Goal: Information Seeking & Learning: Learn about a topic

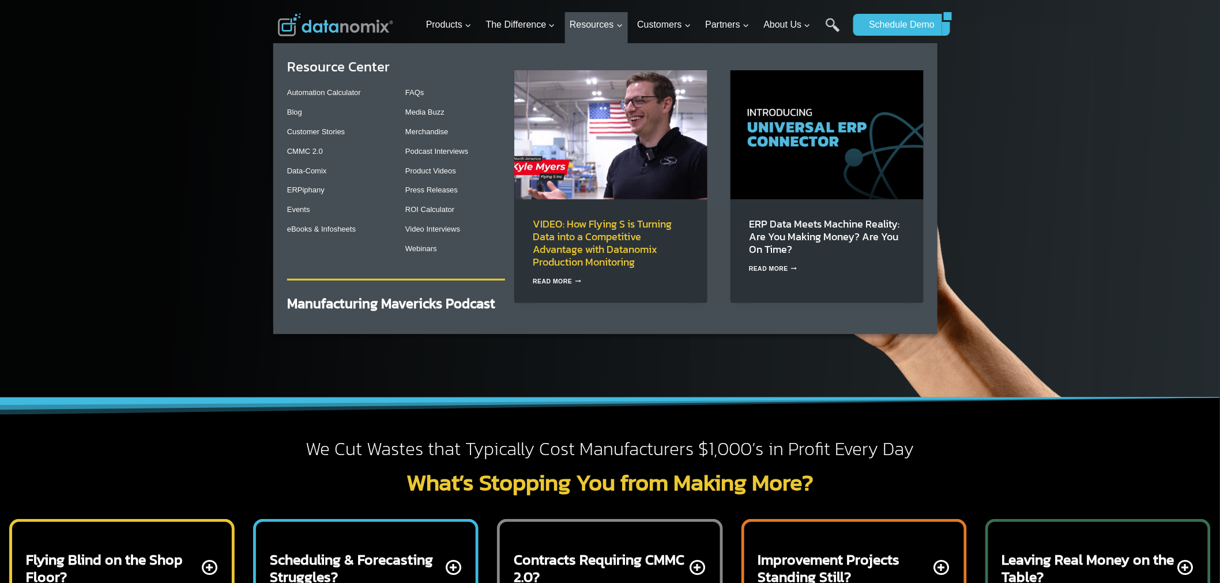
click at [590, 217] on link "VIDEO: How Flying S is Turning Data into a Competitive Advantage with Datanomix…" at bounding box center [602, 243] width 139 height 54
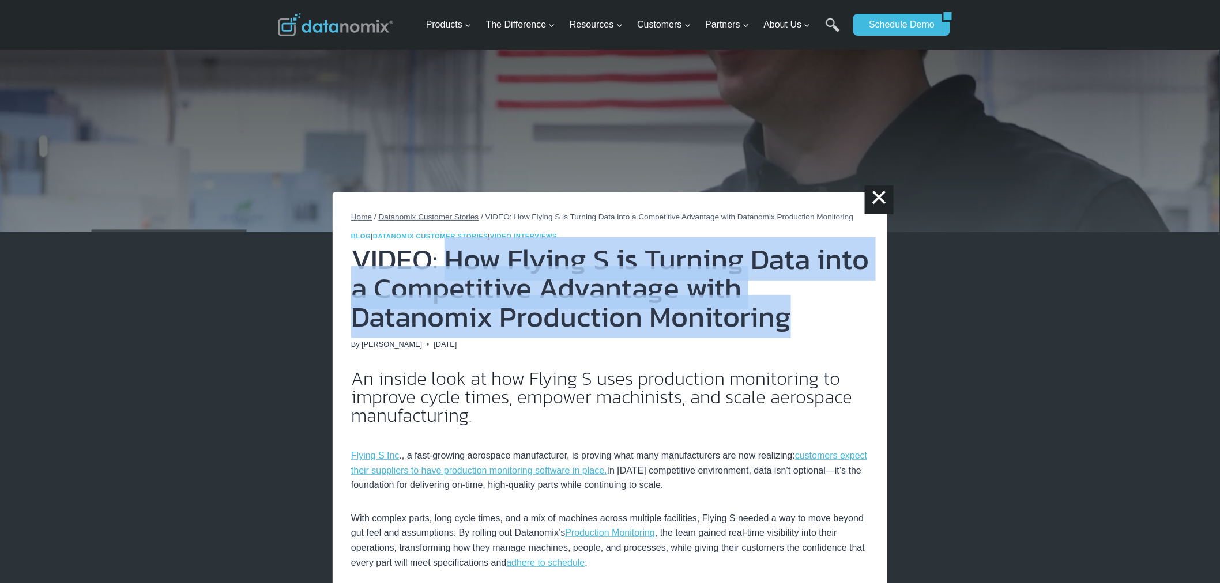
drag, startPoint x: 797, startPoint y: 323, endPoint x: 443, endPoint y: 274, distance: 357.9
click at [443, 274] on h1 "VIDEO: How Flying S is Turning Data into a Competitive Advantage with Datanomix…" at bounding box center [610, 288] width 518 height 86
copy h1 "How Flying S is Turning Data into a Competitive Advantage with Datanomix Produc…"
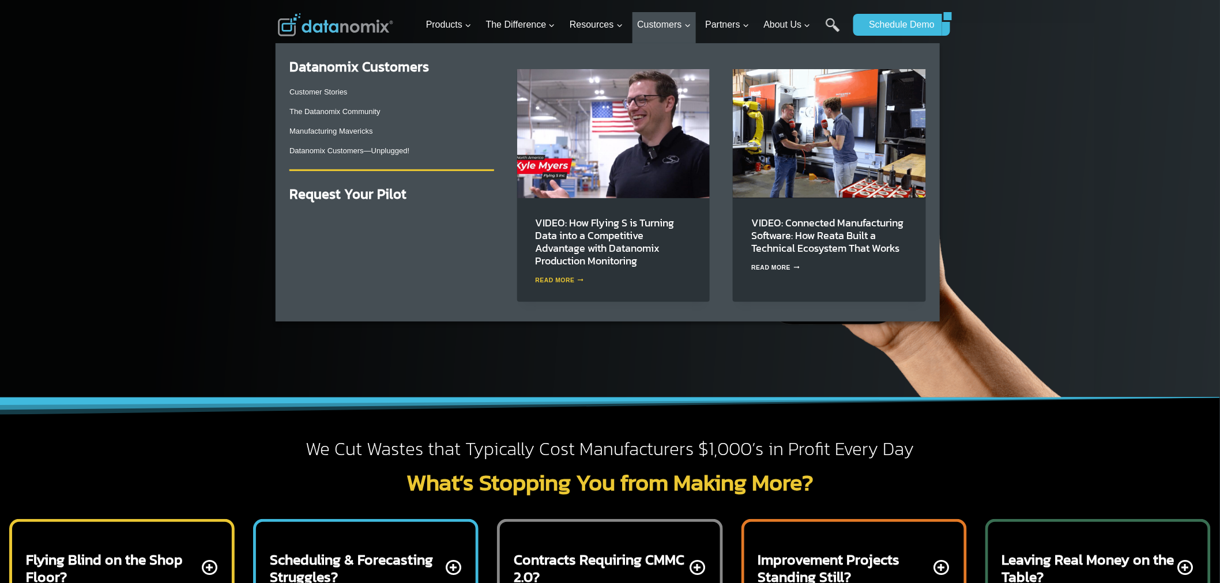
click at [559, 280] on link "Read More VIDEO: How Flying S is Turning Data into a Competitive Advantage with…" at bounding box center [559, 280] width 48 height 6
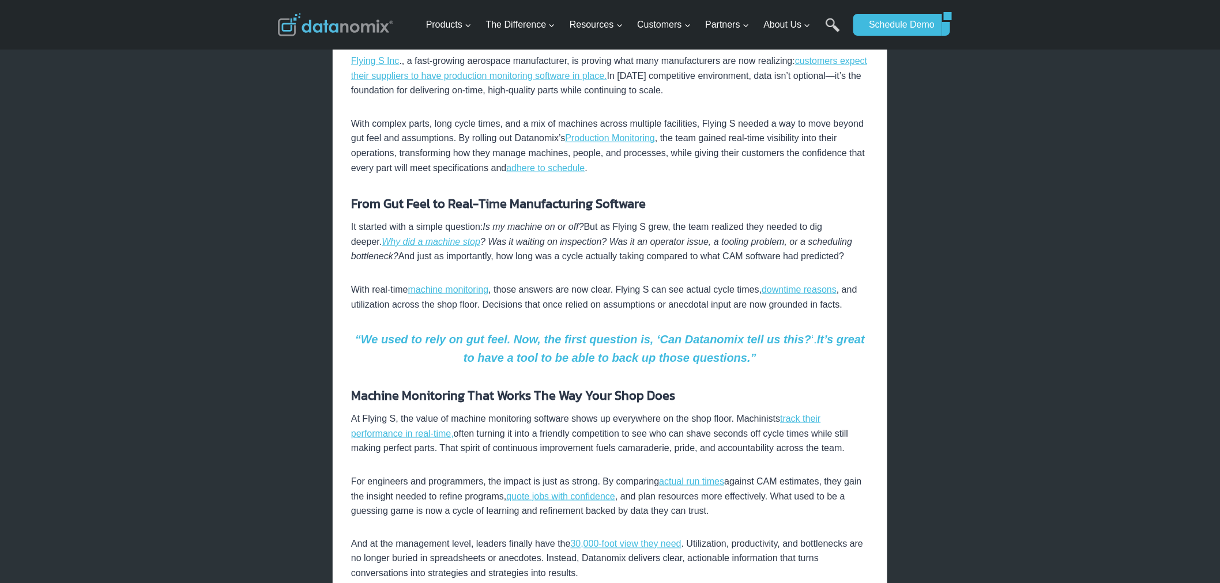
scroll to position [320, 0]
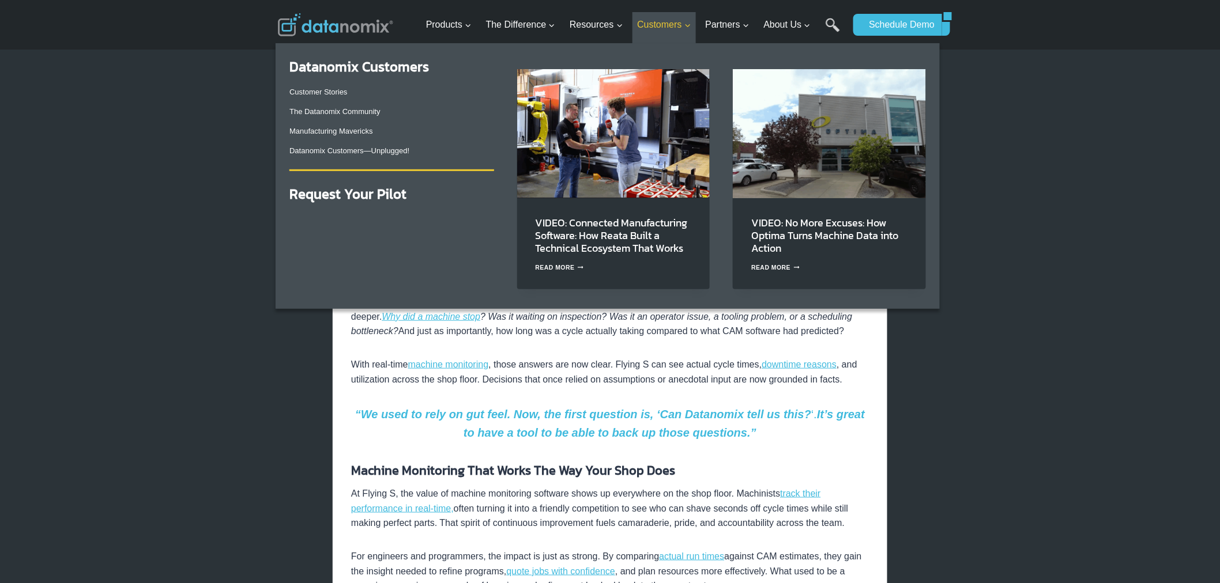
click at [676, 24] on span "Customers Expand" at bounding box center [664, 24] width 54 height 15
click at [330, 93] on link "Customer Stories" at bounding box center [318, 92] width 58 height 9
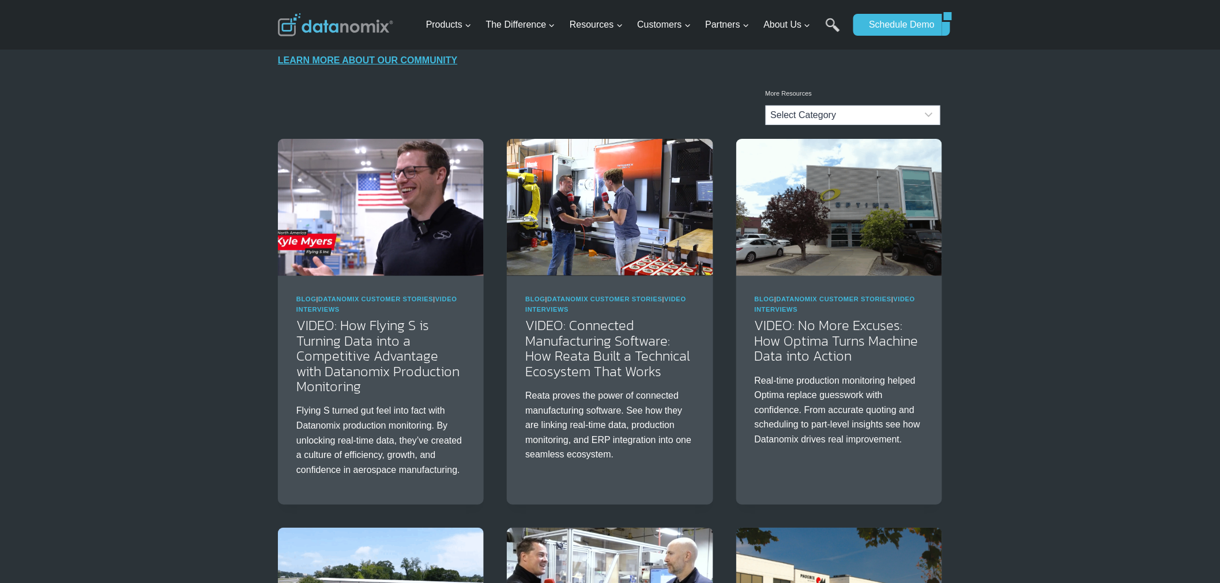
scroll to position [107, 0]
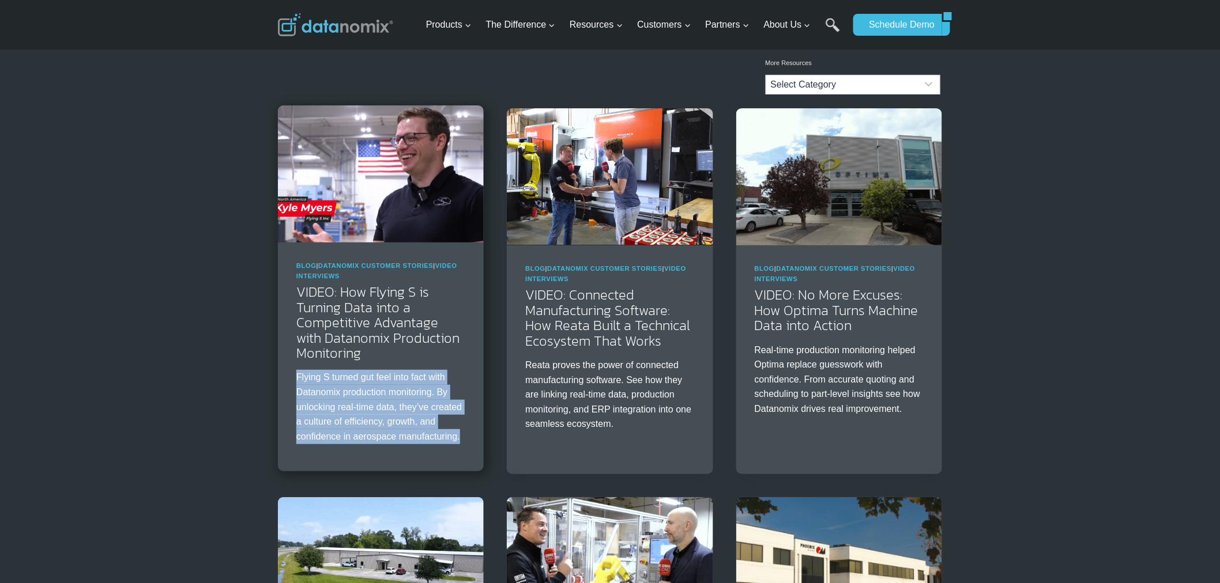
drag, startPoint x: 289, startPoint y: 381, endPoint x: 464, endPoint y: 441, distance: 184.6
click at [464, 441] on div "Blog | Datanomix Customer Stories | Video Interviews VIDEO: How Flying S is Tur…" at bounding box center [381, 357] width 206 height 229
copy p "Flying S turned gut feel into fact with Datanomix production monitoring. By unl…"
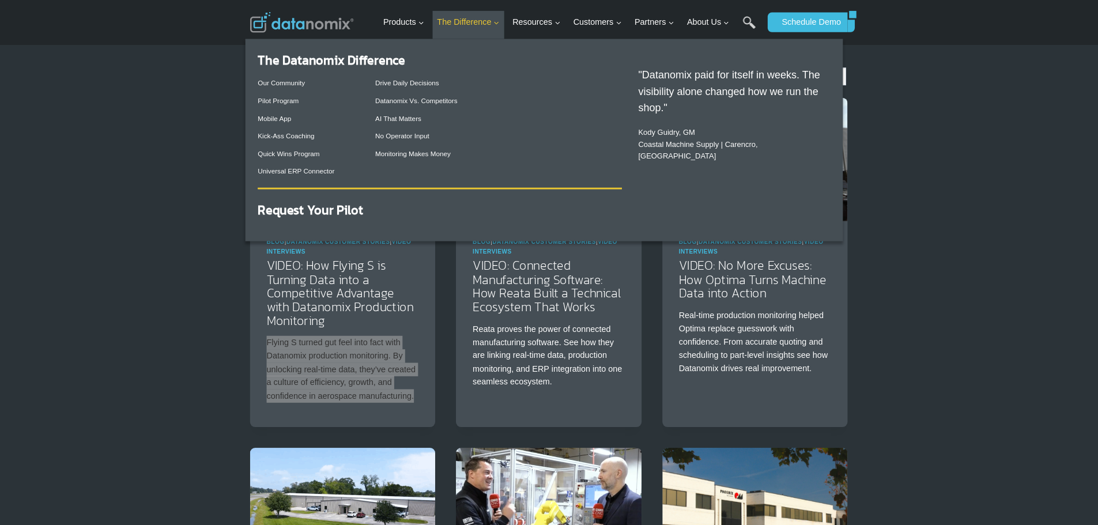
scroll to position [107, 0]
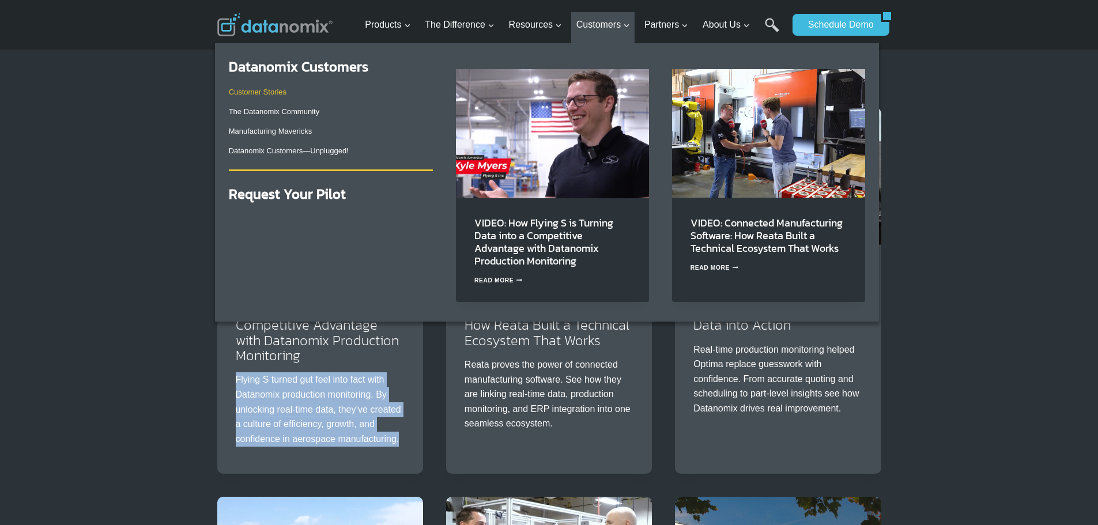
click at [252, 90] on link "Customer Stories" at bounding box center [258, 92] width 58 height 9
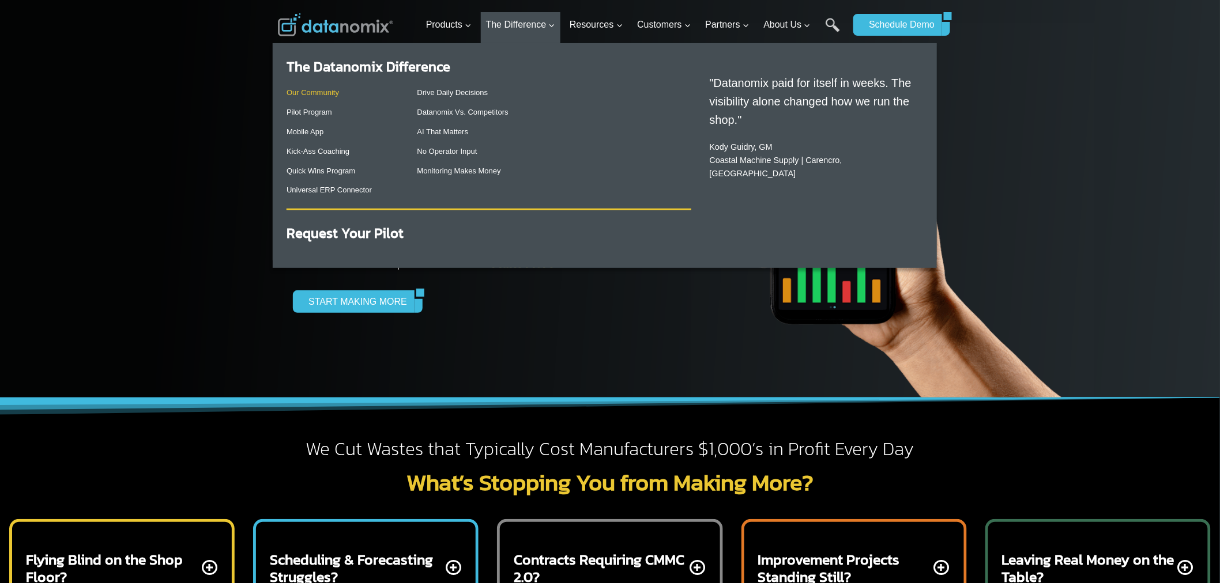
click at [332, 92] on link "Our Community" at bounding box center [312, 92] width 52 height 9
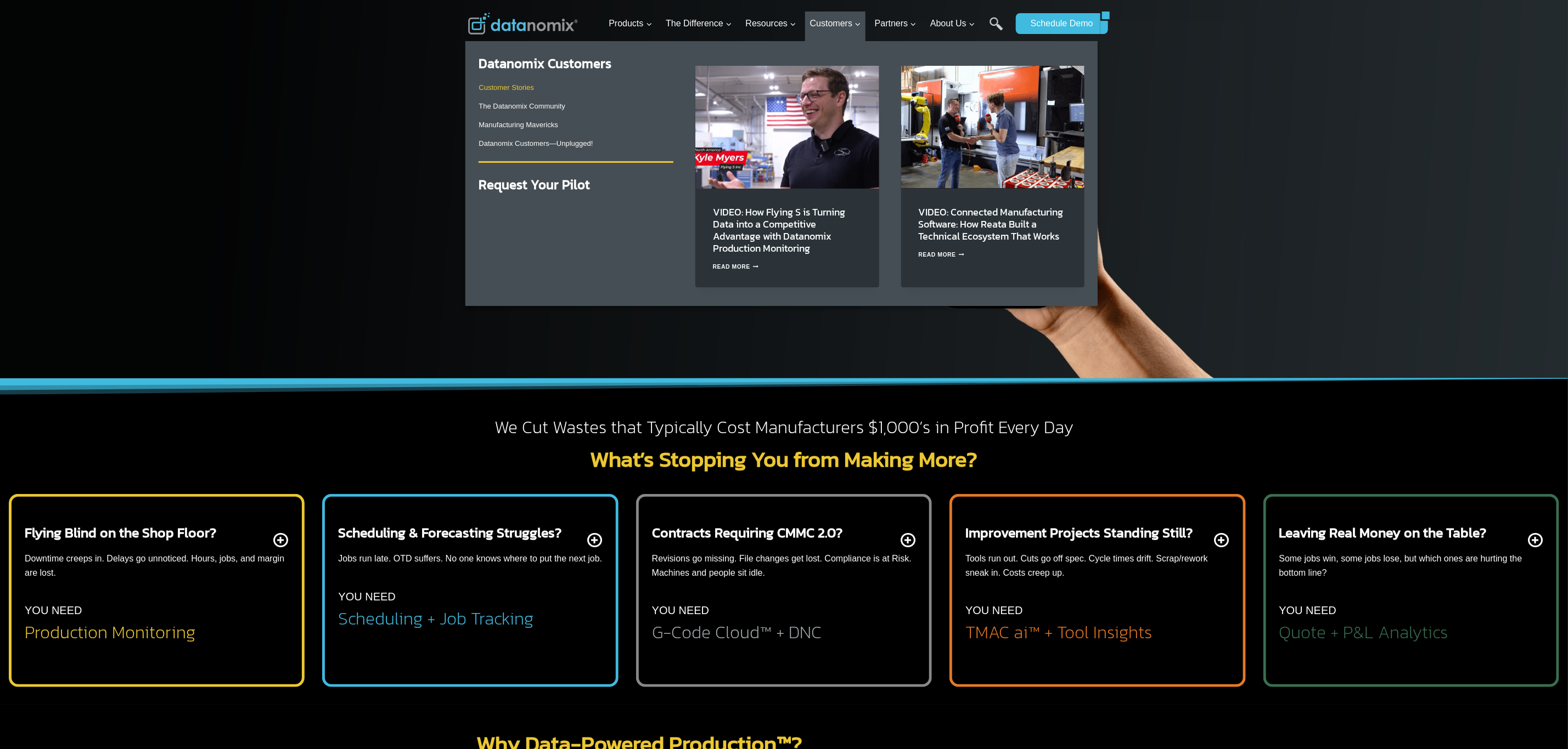
click at [504, 86] on link "Customer Stories" at bounding box center [506, 88] width 55 height 9
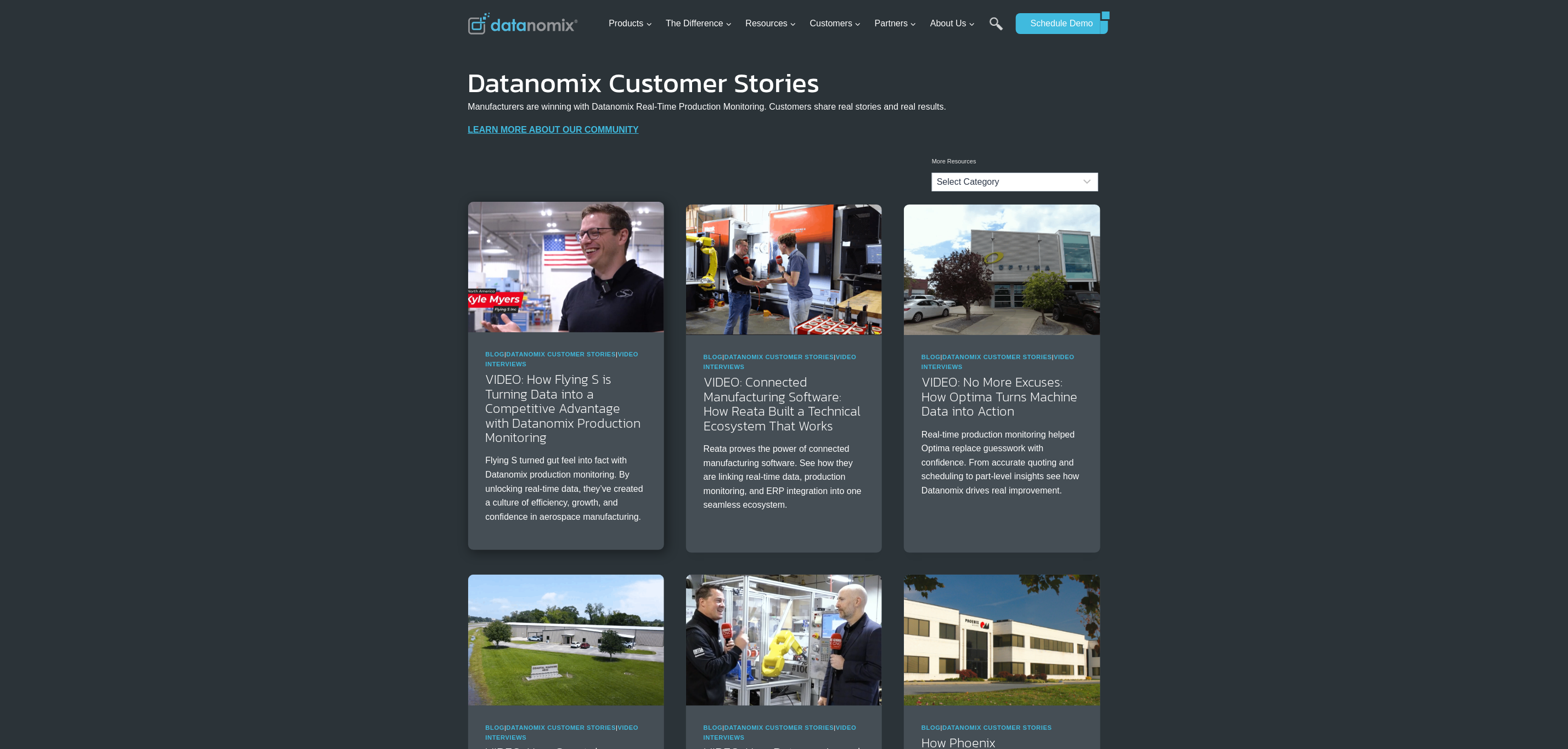
click at [574, 335] on div "Blog | Datanomix Customer Stories | Video Interviews VIDEO: How Flying S is Tur…" at bounding box center [566, 441] width 196 height 218
click at [588, 216] on img at bounding box center [566, 266] width 196 height 130
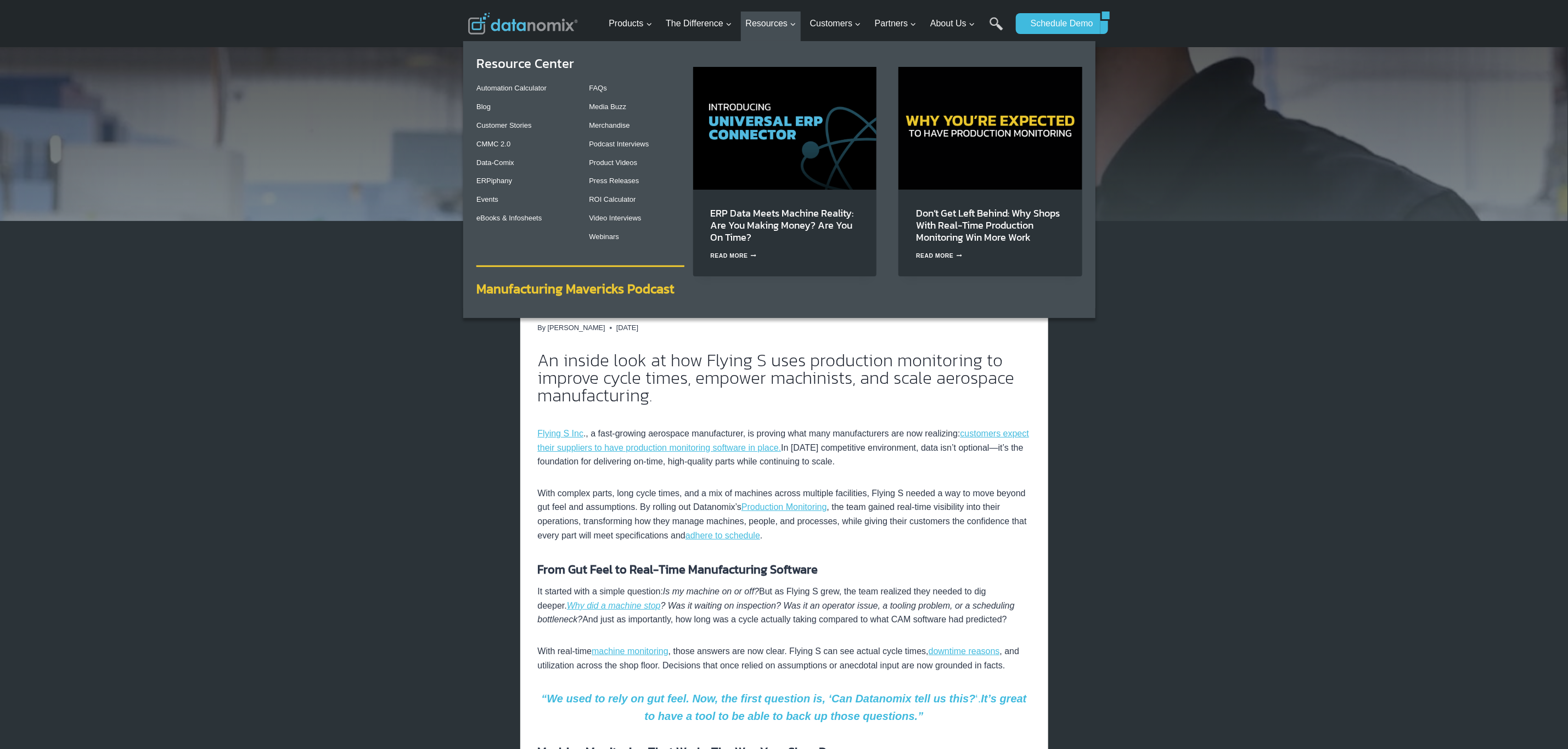
click at [636, 291] on strong "Manufacturing Mavericks Podcast" at bounding box center [575, 288] width 198 height 19
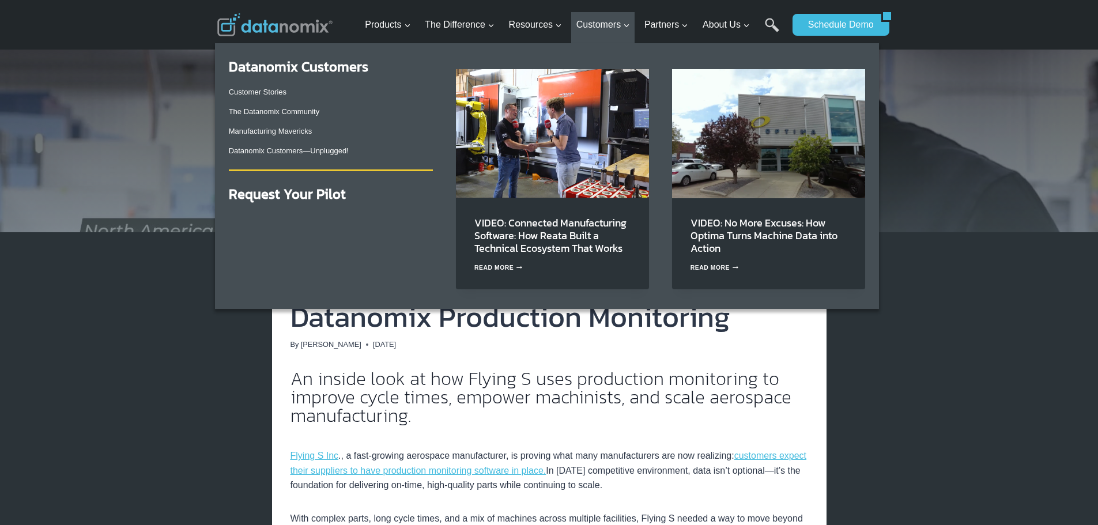
click at [300, 103] on div "Customer Stories The Datanomix Community Manufacturing Mavericks Datanomix Cust…" at bounding box center [331, 121] width 204 height 85
click at [301, 107] on link "The Datanomix Community" at bounding box center [274, 111] width 91 height 9
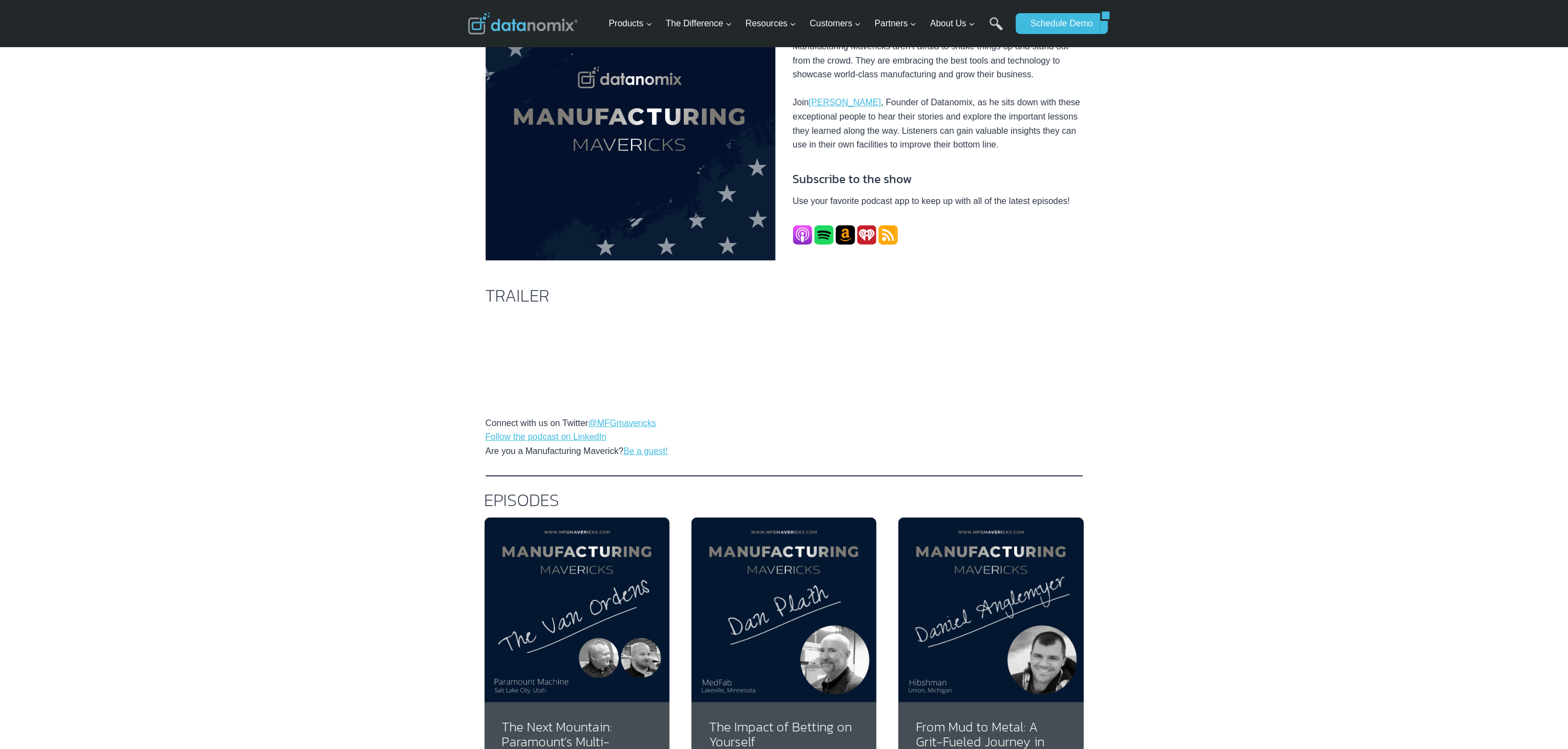
scroll to position [274, 0]
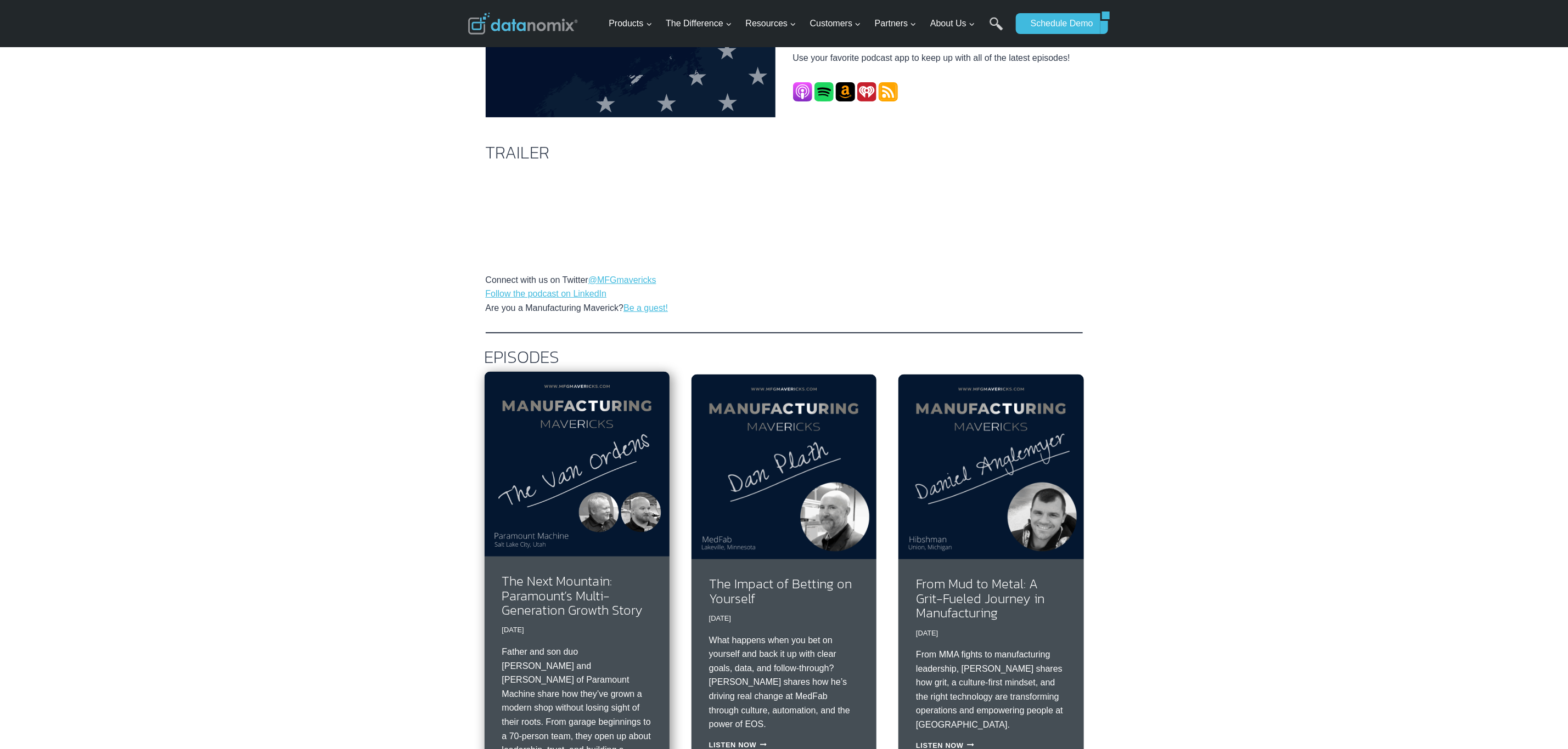
click at [607, 498] on img at bounding box center [577, 464] width 185 height 185
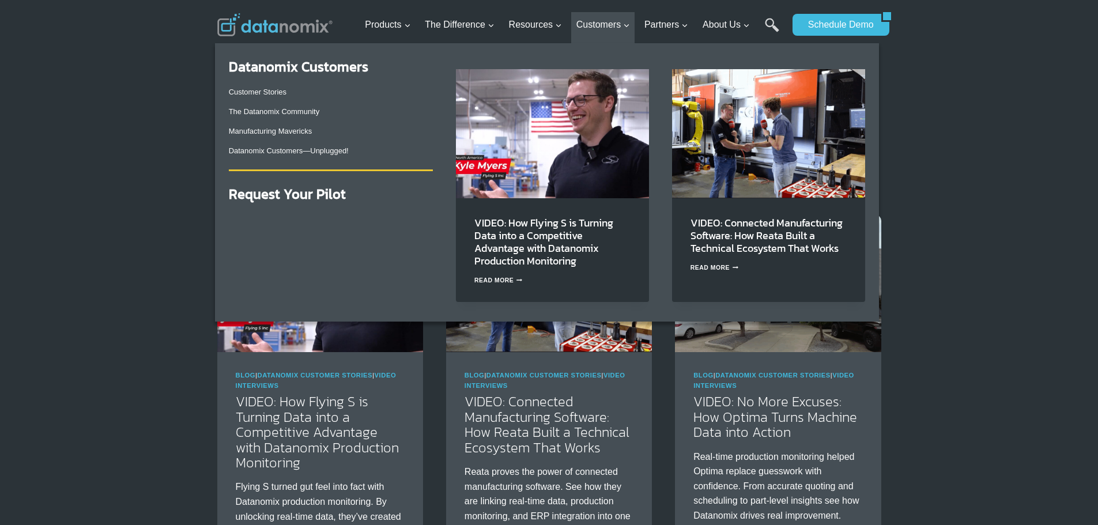
click at [292, 118] on p "The Datanomix Community" at bounding box center [331, 112] width 204 height 12
click at [296, 112] on link "The Datanomix Community" at bounding box center [274, 111] width 91 height 9
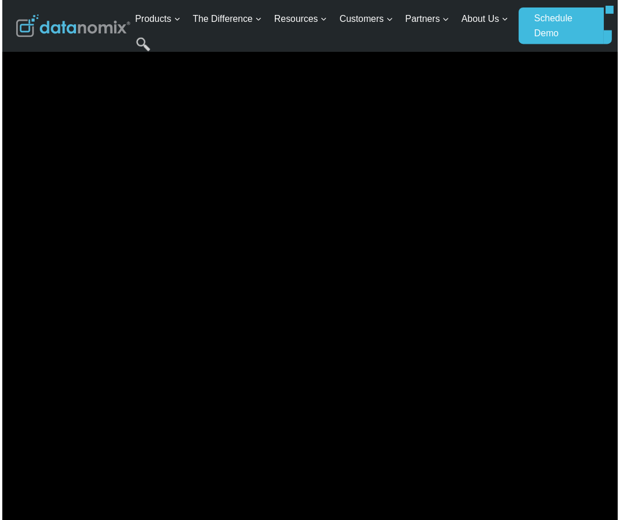
scroll to position [1537, 0]
